Goal: Transaction & Acquisition: Purchase product/service

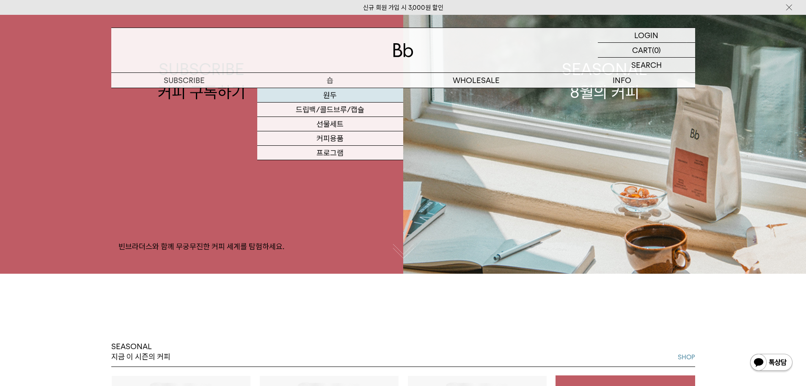
click at [337, 91] on link "원두" at bounding box center [330, 95] width 146 height 14
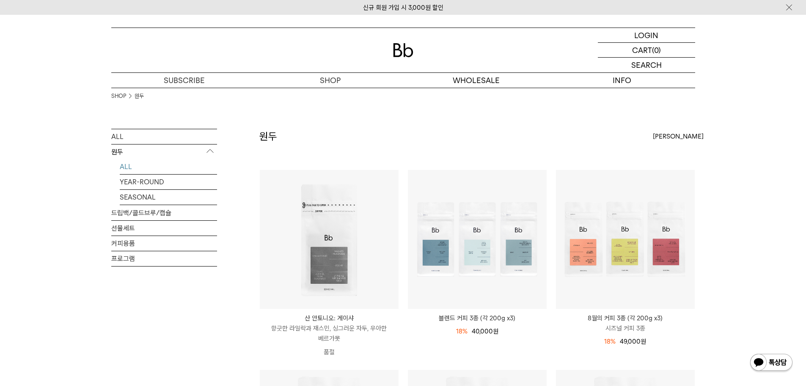
scroll to position [127, 0]
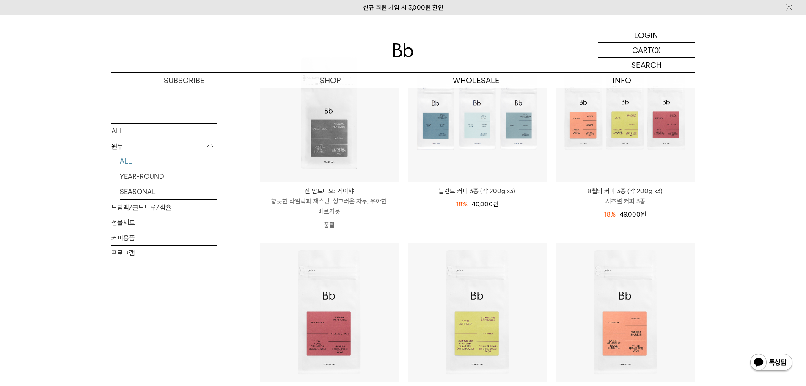
drag, startPoint x: 389, startPoint y: 210, endPoint x: 380, endPoint y: 213, distance: 9.2
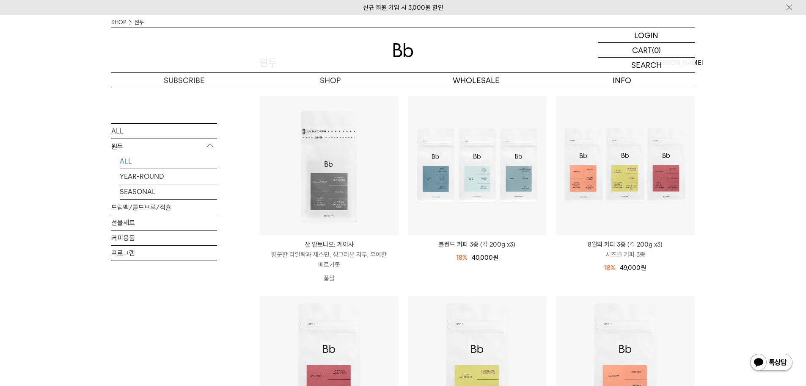
scroll to position [42, 0]
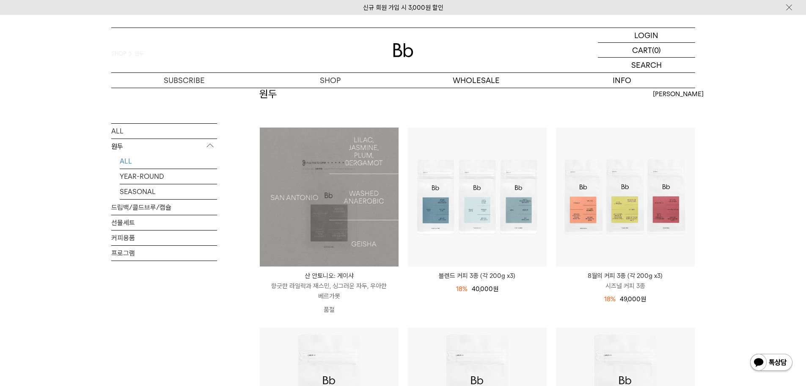
drag, startPoint x: 380, startPoint y: 213, endPoint x: 399, endPoint y: 293, distance: 83.1
click at [399, 294] on li "SOLD OUT 산 안토니오: 게이샤 SAN ANTONIO: GEISHA 향긋한 라일락과 재스민, 싱그러운 자두, 우아한 베르가못 품절" at bounding box center [329, 227] width 148 height 200
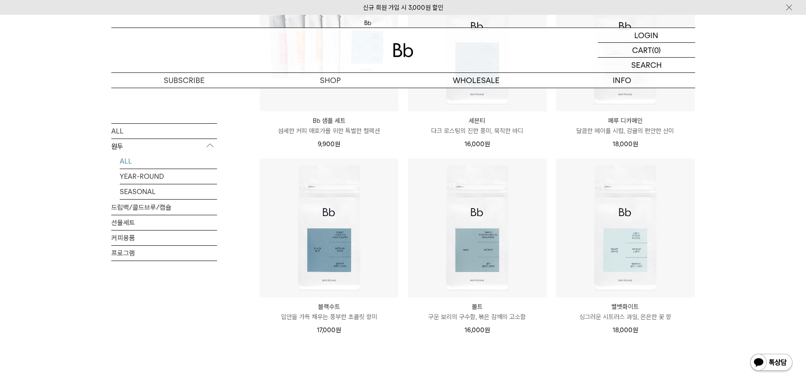
scroll to position [533, 0]
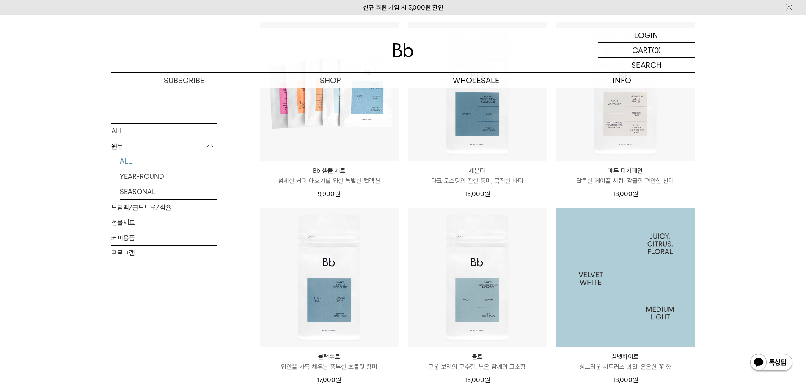
click at [671, 274] on img at bounding box center [625, 277] width 139 height 139
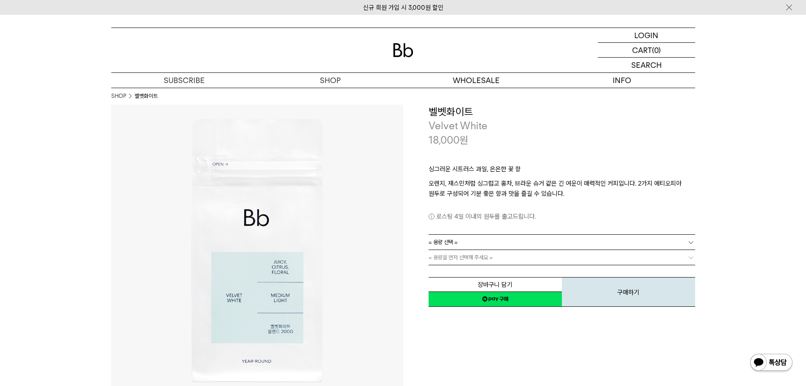
scroll to position [42, 0]
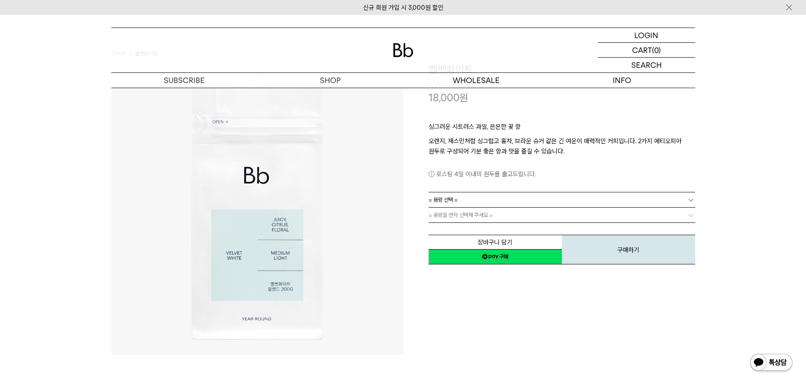
click at [690, 195] on link "= 용량 선택 =" at bounding box center [562, 199] width 267 height 15
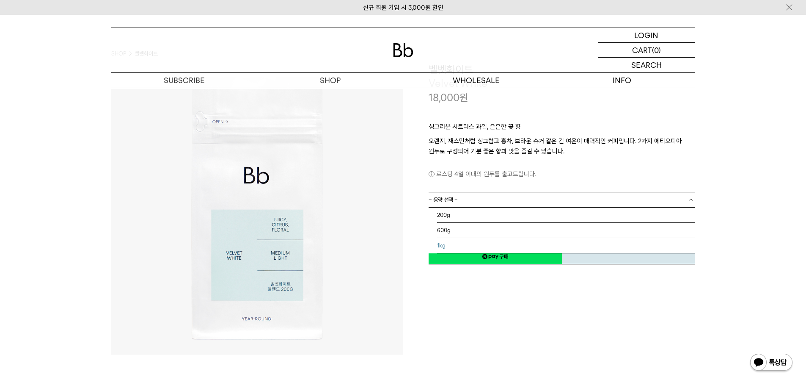
click at [628, 243] on li "1kg" at bounding box center [566, 245] width 258 height 15
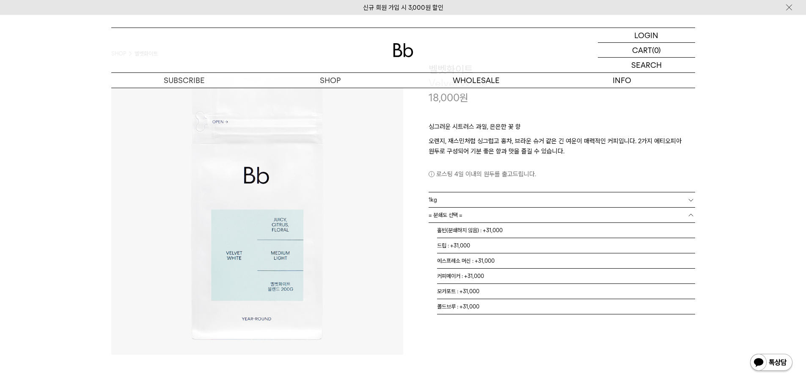
click at [687, 218] on link "= 분쇄도 선택 =" at bounding box center [562, 214] width 267 height 15
click at [660, 228] on li "홀빈(분쇄하지 않음) : +31,000" at bounding box center [566, 230] width 258 height 15
